Goal: Check status: Check status

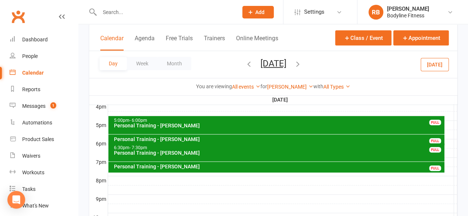
click at [34, 71] on div "Calendar" at bounding box center [32, 73] width 21 height 6
click at [172, 61] on button "Month" at bounding box center [175, 63] width 34 height 13
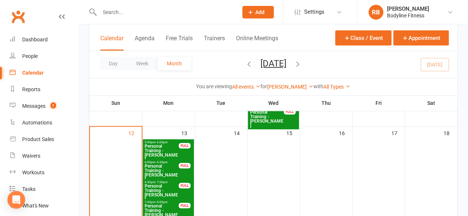
scroll to position [225, 0]
